Goal: Task Accomplishment & Management: Use online tool/utility

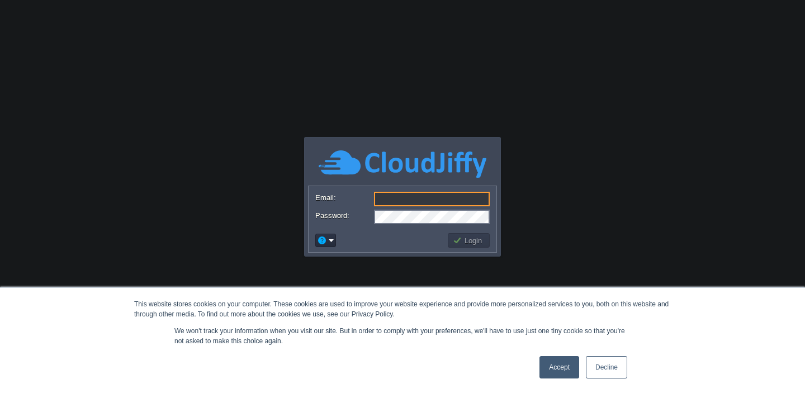
click at [408, 204] on input "Email:" at bounding box center [432, 199] width 116 height 15
type input "[PERSON_NAME][EMAIL_ADDRESS][DOMAIN_NAME]"
click at [475, 239] on button "Login" at bounding box center [469, 240] width 32 height 10
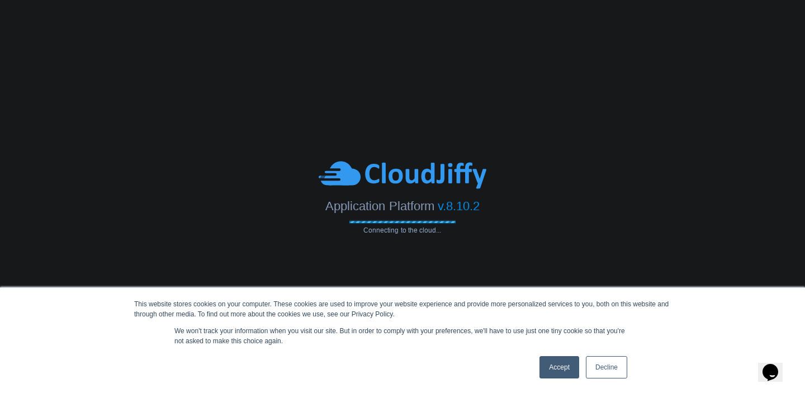
click at [557, 367] on link "Accept" at bounding box center [560, 367] width 40 height 22
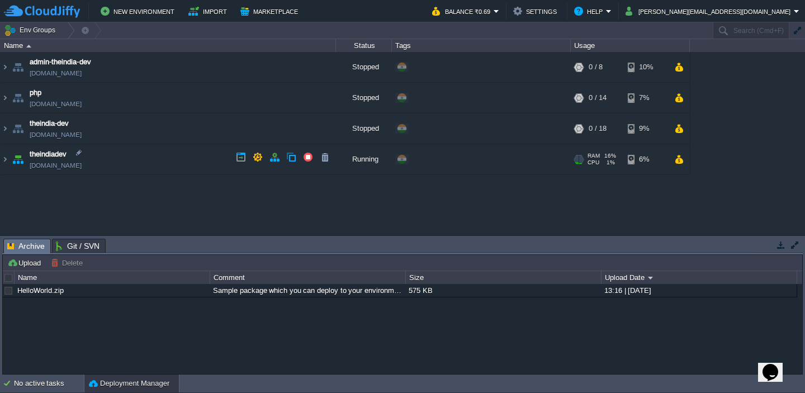
click at [120, 159] on td "theindiadev [DOMAIN_NAME]" at bounding box center [169, 159] width 336 height 31
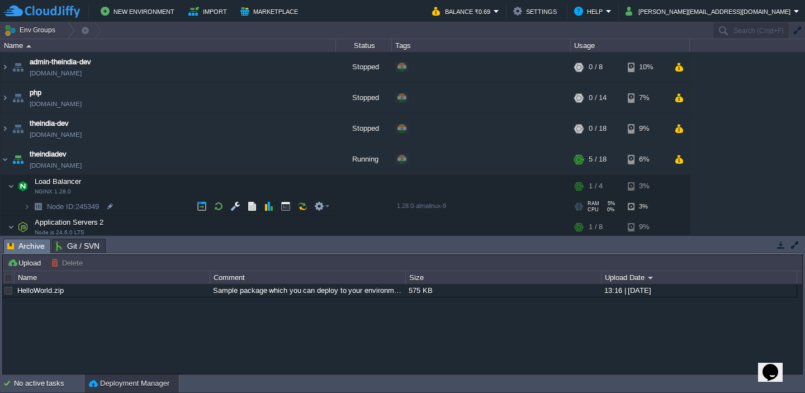
scroll to position [81, 0]
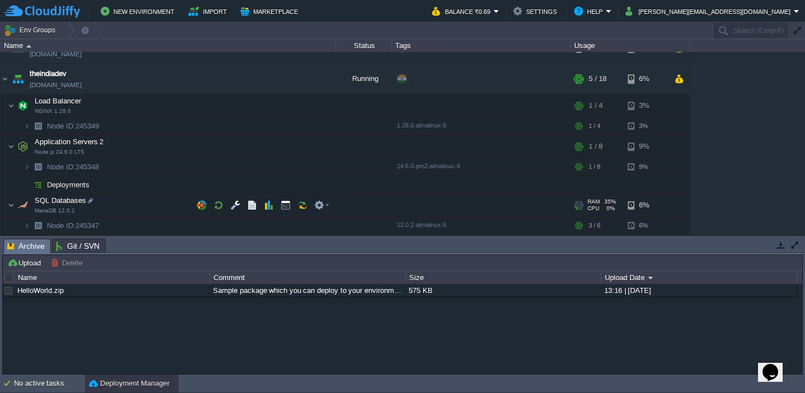
click at [121, 201] on td "SQL Databases MariaDB 12.0.2" at bounding box center [169, 205] width 336 height 23
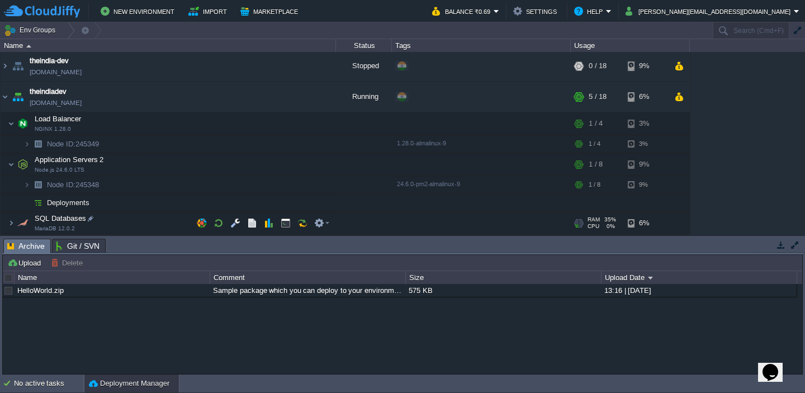
scroll to position [63, 0]
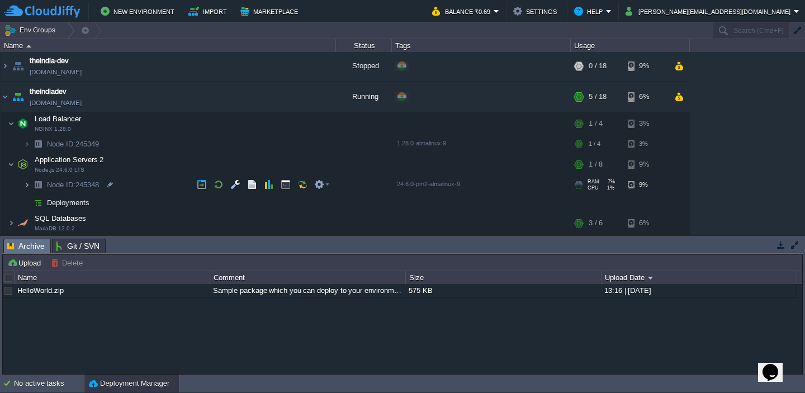
click at [27, 185] on img at bounding box center [26, 184] width 7 height 17
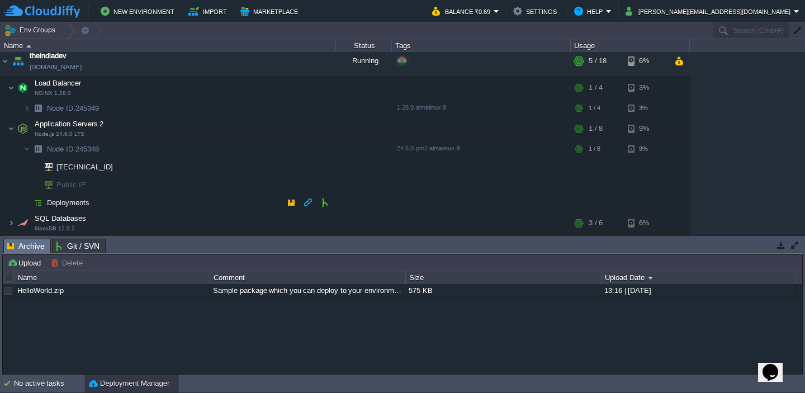
click at [205, 203] on td "Deployments" at bounding box center [169, 203] width 336 height 18
click at [135, 216] on td "SQL Databases MariaDB 12.0.2" at bounding box center [169, 223] width 336 height 23
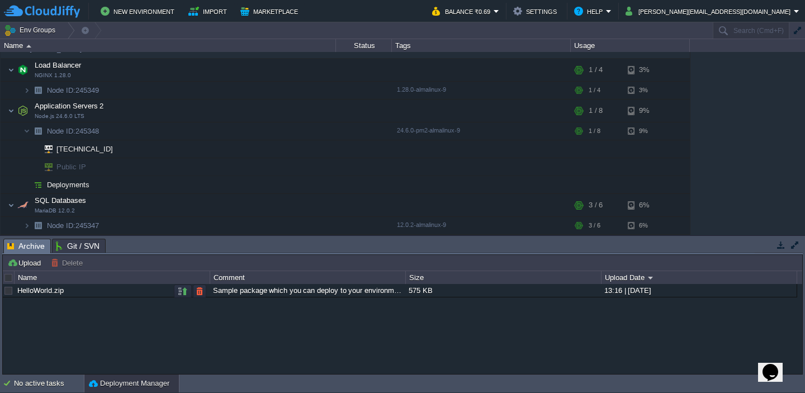
click at [247, 293] on div "Sample package which you can deploy to your environment. Feel free to delete an…" at bounding box center [307, 290] width 195 height 13
click at [73, 243] on span "Git / SVN" at bounding box center [78, 245] width 44 height 13
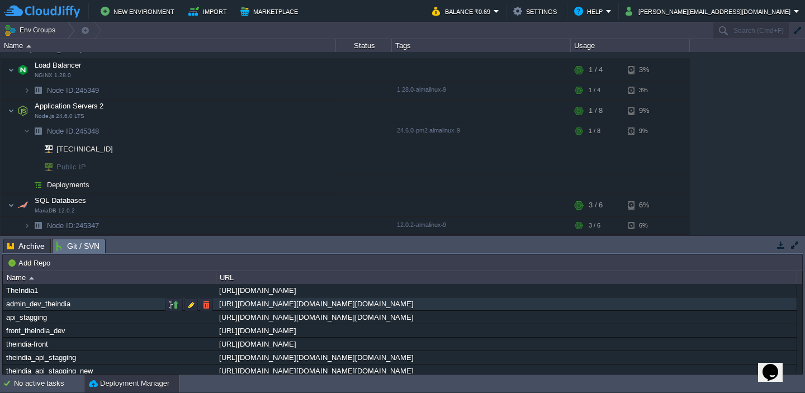
scroll to position [6, 0]
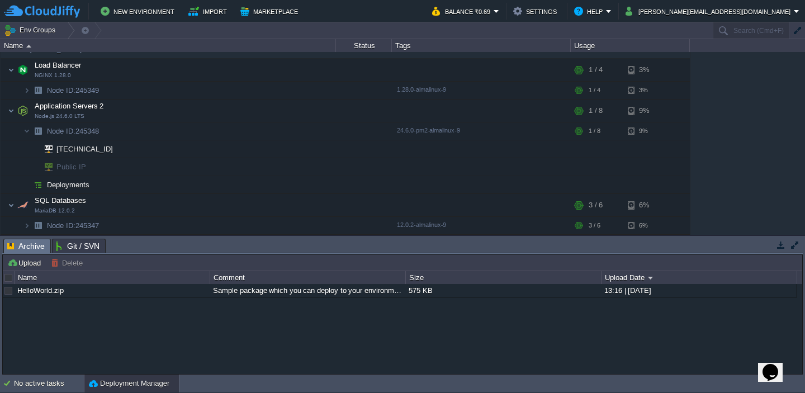
click at [29, 248] on span "Archive" at bounding box center [25, 246] width 37 height 14
click at [12, 71] on img at bounding box center [11, 70] width 7 height 22
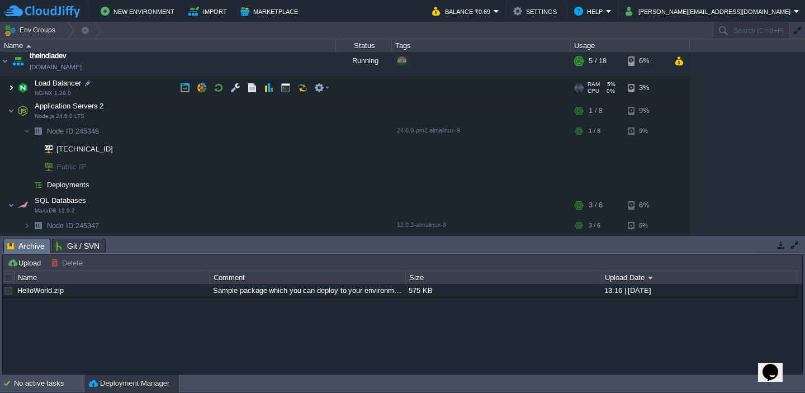
click at [12, 85] on img at bounding box center [11, 88] width 7 height 22
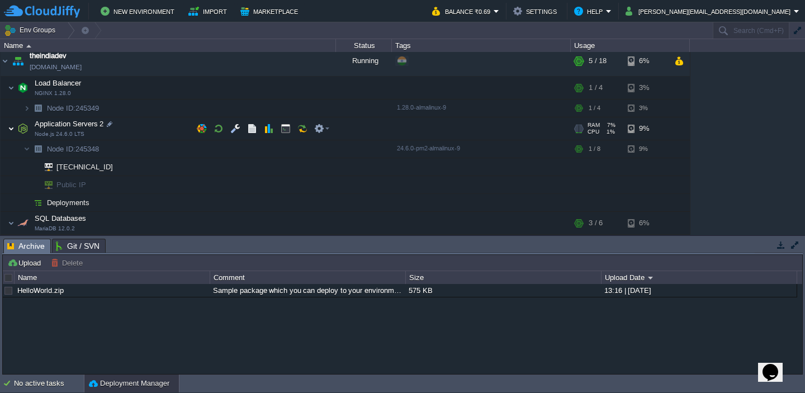
click at [11, 129] on img at bounding box center [11, 128] width 7 height 22
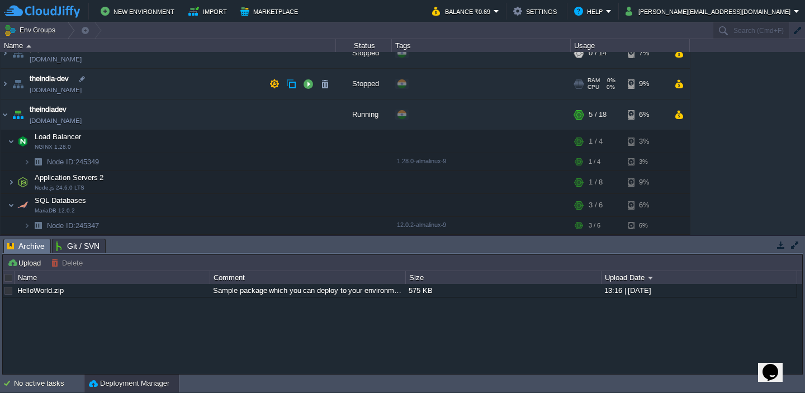
scroll to position [0, 0]
